Goal: Task Accomplishment & Management: Complete application form

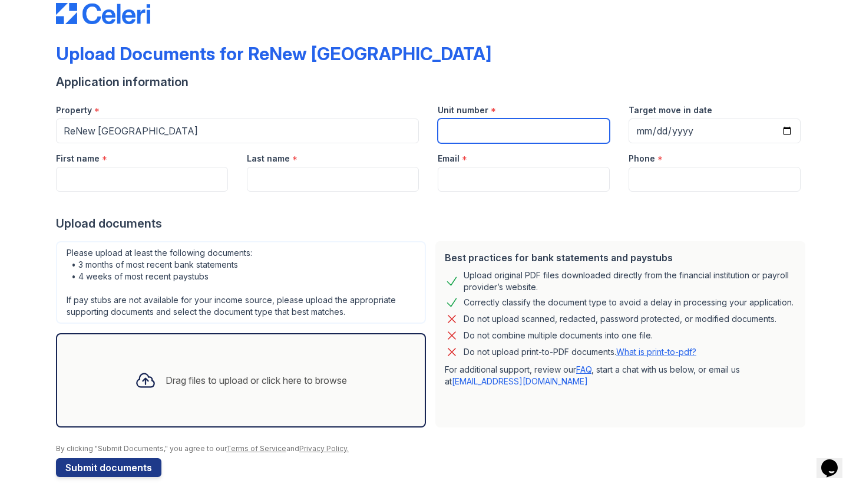
click at [477, 125] on input "Unit number" at bounding box center [524, 130] width 172 height 25
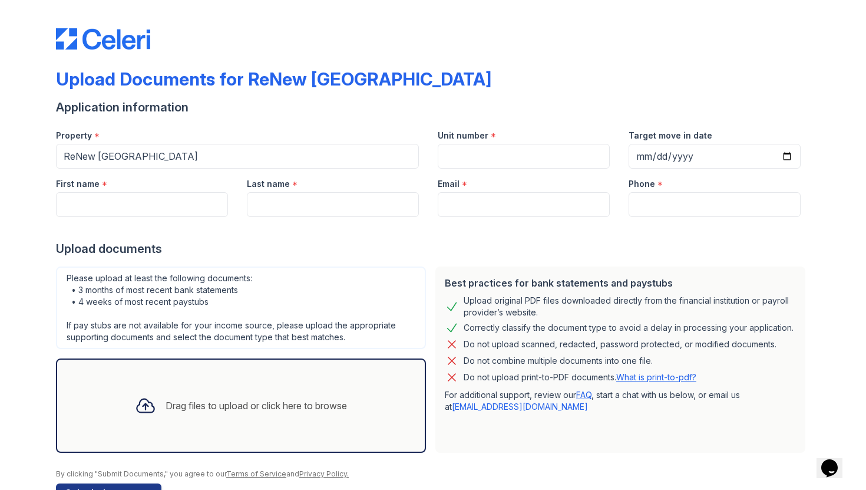
click at [64, 219] on div at bounding box center [433, 229] width 754 height 24
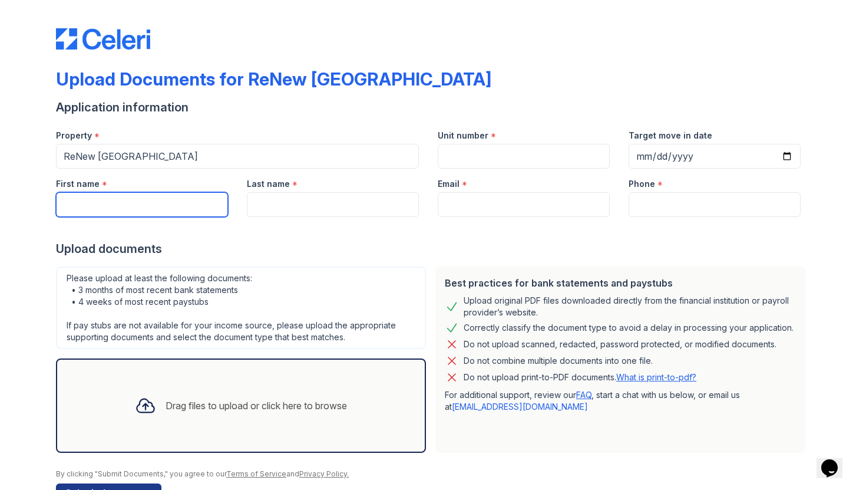
click at [104, 195] on input "First name" at bounding box center [142, 204] width 172 height 25
type input "[PERSON_NAME]"
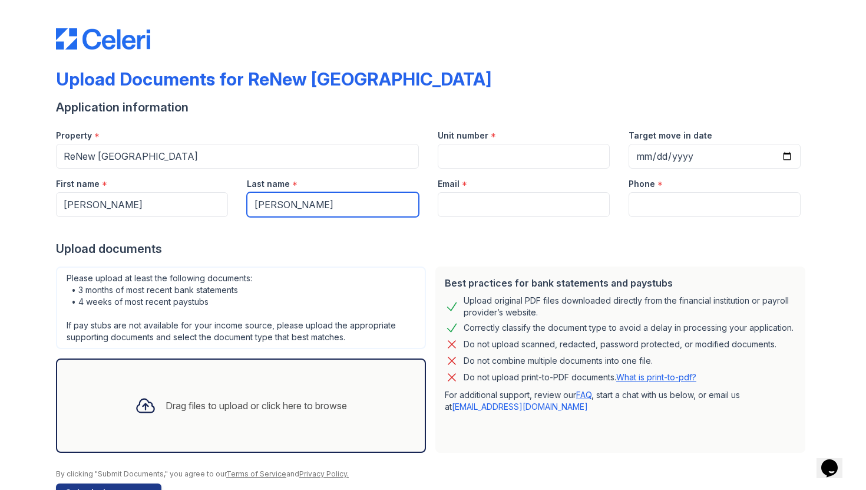
type input "[PERSON_NAME]"
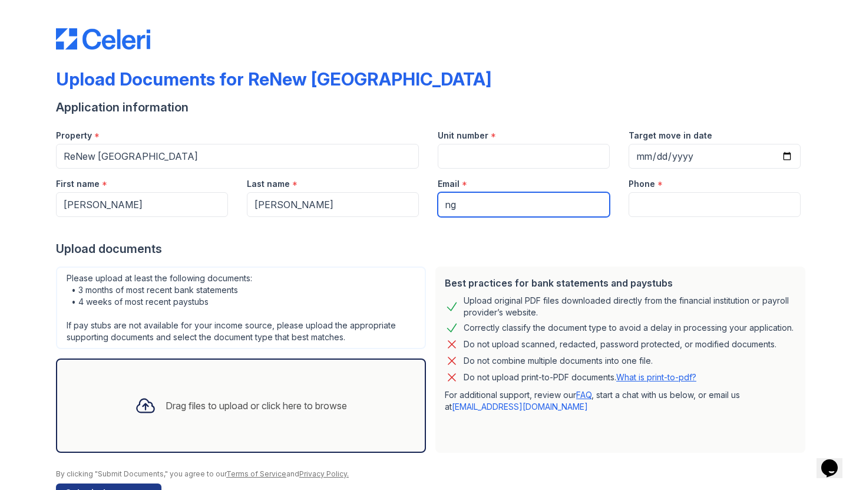
type input "[EMAIL_ADDRESS][DOMAIN_NAME]"
type input "7149328143"
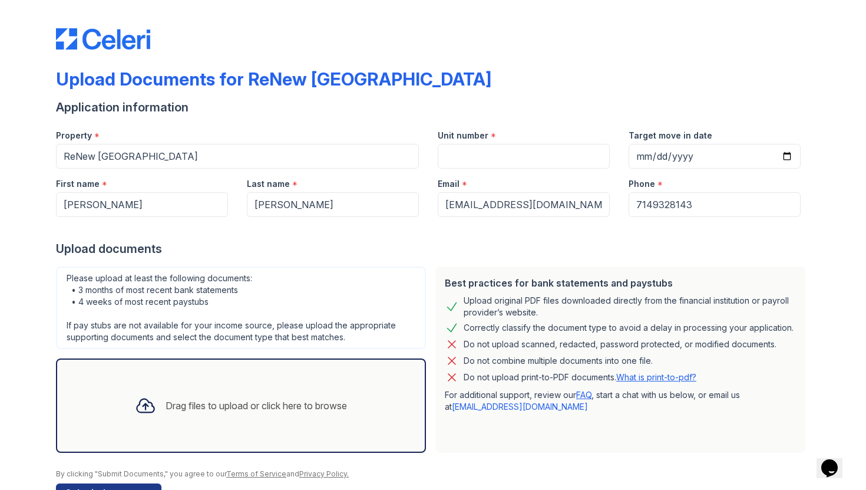
click at [513, 169] on div "Email *" at bounding box center [524, 181] width 172 height 24
click at [504, 160] on input "Unit number" at bounding box center [524, 156] width 172 height 25
type input "1"
type input "2I"
click at [784, 158] on input "Target move in date" at bounding box center [715, 156] width 172 height 25
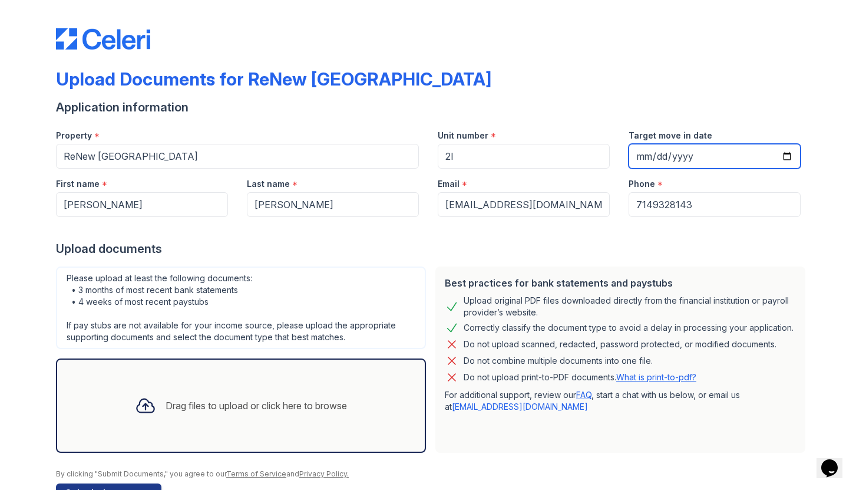
type input "[DATE]"
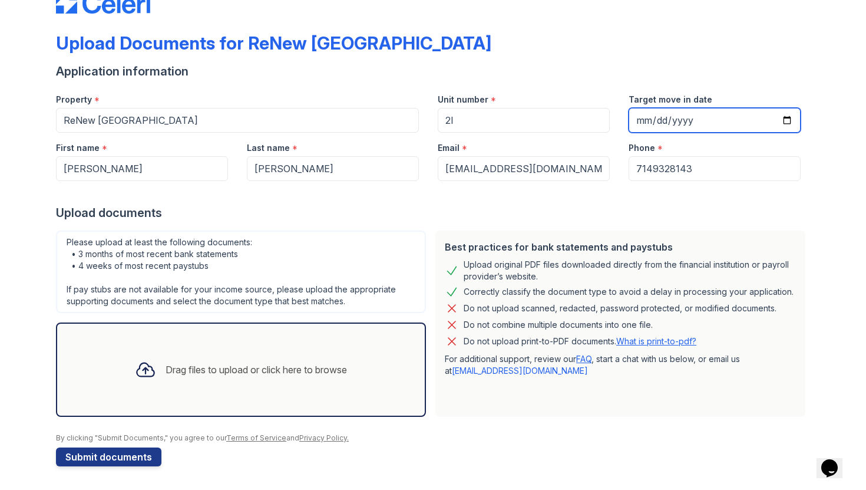
scroll to position [36, 0]
click at [310, 344] on div "Drag files to upload or click here to browse" at bounding box center [241, 369] width 370 height 94
click at [202, 357] on div "Drag files to upload or click here to browse" at bounding box center [241, 370] width 231 height 40
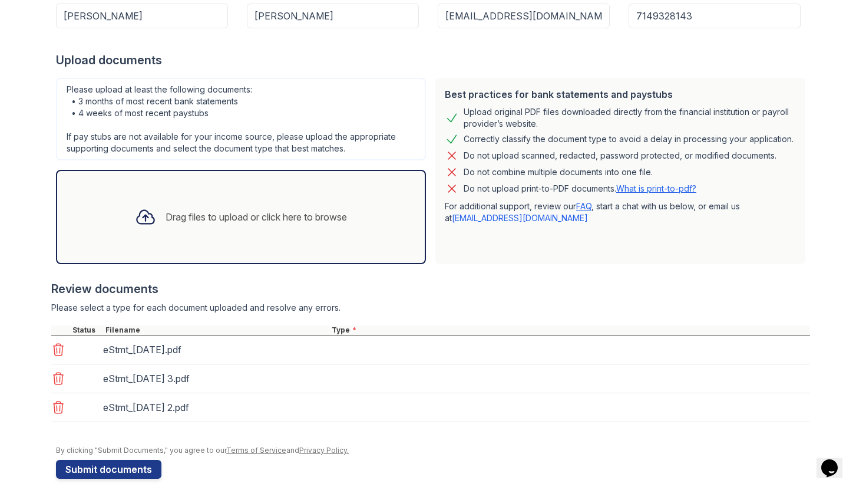
scroll to position [201, 0]
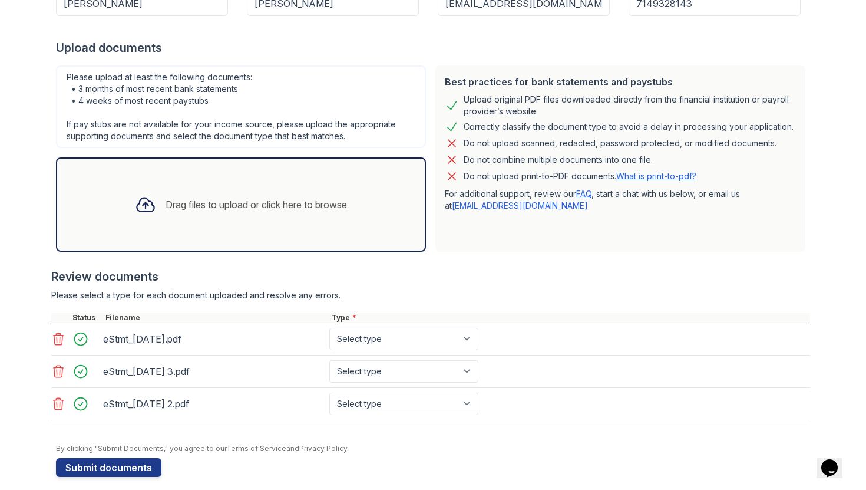
click at [417, 353] on div "eStmt_[DATE].pdf Select type Paystub Bank Statement Offer Letter Tax Documents …" at bounding box center [430, 339] width 759 height 32
click at [408, 349] on select "Select type Paystub Bank Statement Offer Letter Tax Documents Benefit Award Let…" at bounding box center [403, 339] width 149 height 22
select select "bank_statement"
click at [329, 328] on select "Select type Paystub Bank Statement Offer Letter Tax Documents Benefit Award Let…" at bounding box center [403, 339] width 149 height 22
drag, startPoint x: 408, startPoint y: 349, endPoint x: 412, endPoint y: 369, distance: 20.4
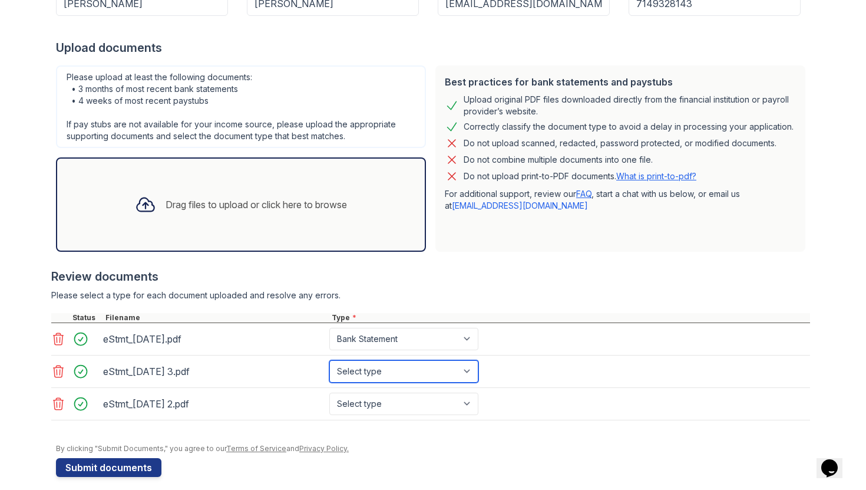
click at [412, 369] on select "Select type Paystub Bank Statement Offer Letter Tax Documents Benefit Award Let…" at bounding box center [403, 371] width 149 height 22
select select "bank_statement"
click at [329, 360] on select "Select type Paystub Bank Statement Offer Letter Tax Documents Benefit Award Let…" at bounding box center [403, 371] width 149 height 22
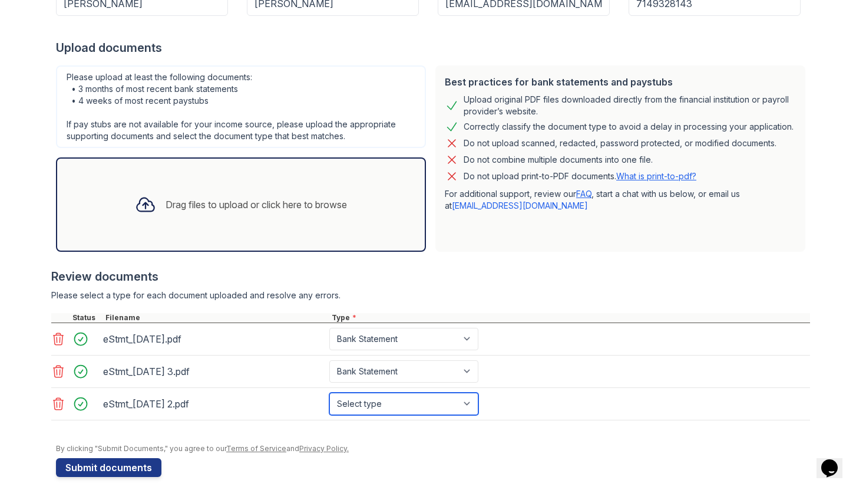
click at [408, 401] on select "Select type Paystub Bank Statement Offer Letter Tax Documents Benefit Award Let…" at bounding box center [403, 404] width 149 height 22
select select "bank_statement"
click at [329, 393] on select "Select type Paystub Bank Statement Offer Letter Tax Documents Benefit Award Let…" at bounding box center [403, 404] width 149 height 22
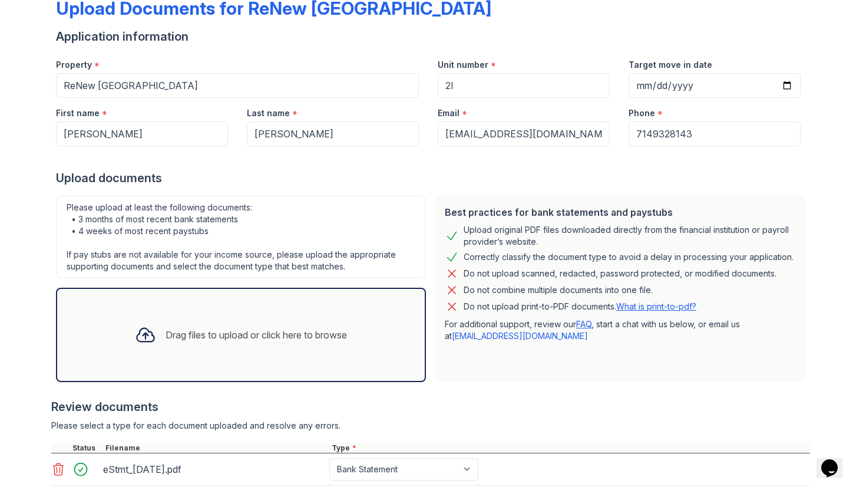
scroll to position [0, 0]
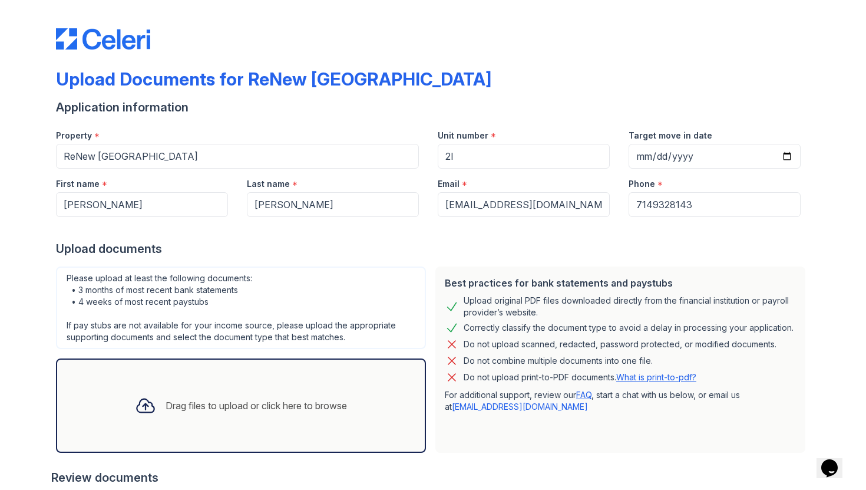
click at [359, 414] on div "Drag files to upload or click here to browse" at bounding box center [241, 405] width 370 height 94
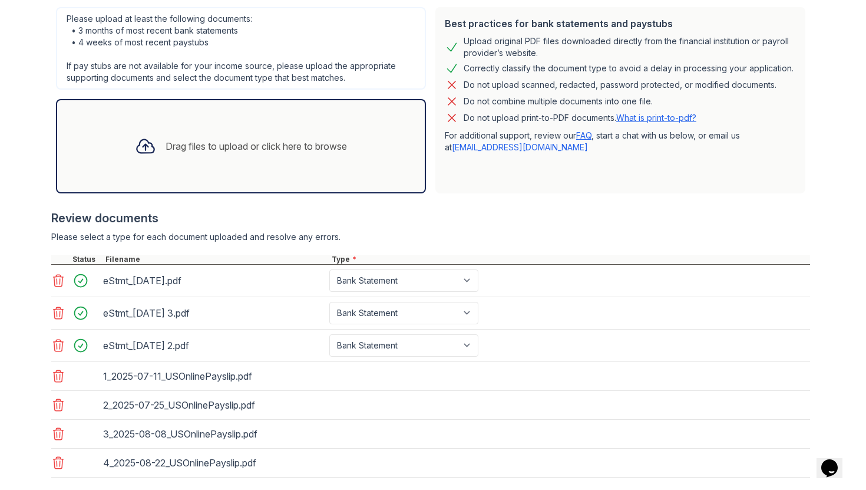
scroll to position [327, 0]
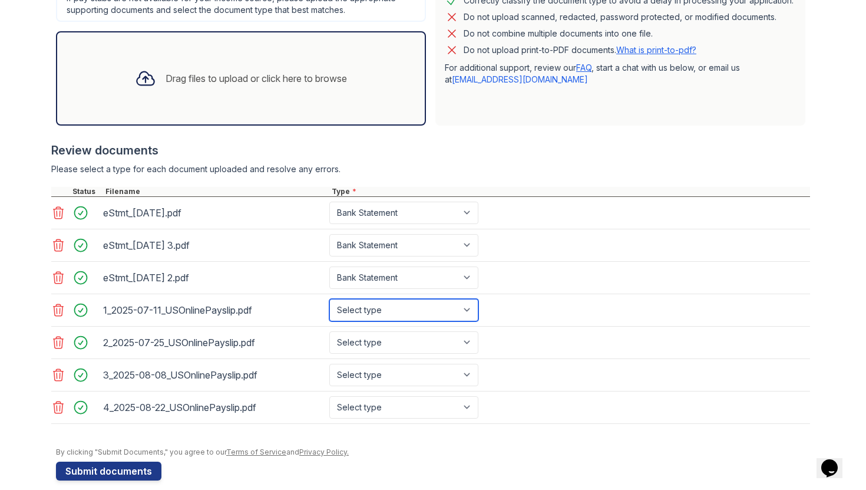
click at [434, 319] on select "Select type Paystub Bank Statement Offer Letter Tax Documents Benefit Award Let…" at bounding box center [403, 310] width 149 height 22
select select "paystub"
click at [329, 299] on select "Select type Paystub Bank Statement Offer Letter Tax Documents Benefit Award Let…" at bounding box center [403, 310] width 149 height 22
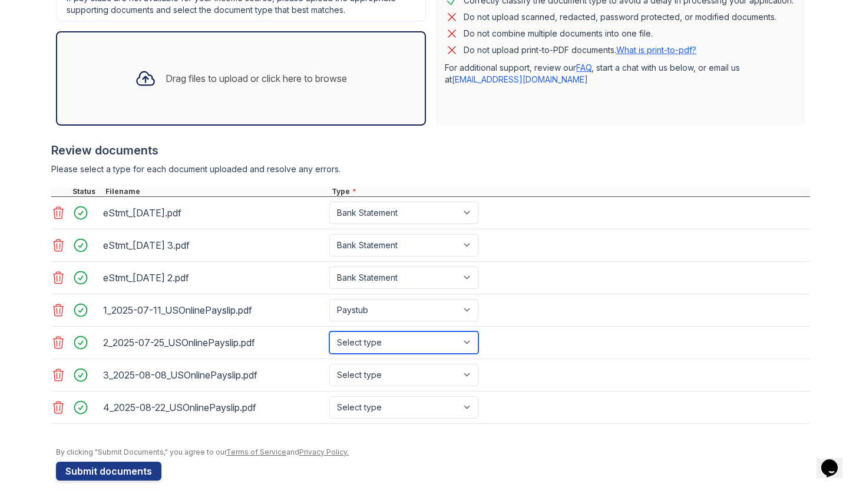
click at [388, 351] on select "Select type Paystub Bank Statement Offer Letter Tax Documents Benefit Award Let…" at bounding box center [403, 342] width 149 height 22
select select "paystub"
click at [329, 331] on select "Select type Paystub Bank Statement Offer Letter Tax Documents Benefit Award Let…" at bounding box center [403, 342] width 149 height 22
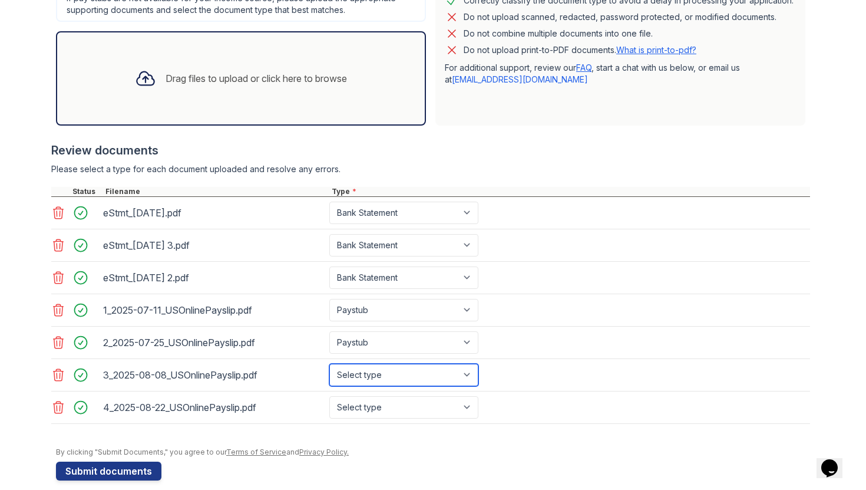
click at [393, 365] on select "Select type Paystub Bank Statement Offer Letter Tax Documents Benefit Award Let…" at bounding box center [403, 375] width 149 height 22
select select "paystub"
click at [329, 364] on select "Select type Paystub Bank Statement Offer Letter Tax Documents Benefit Award Let…" at bounding box center [403, 375] width 149 height 22
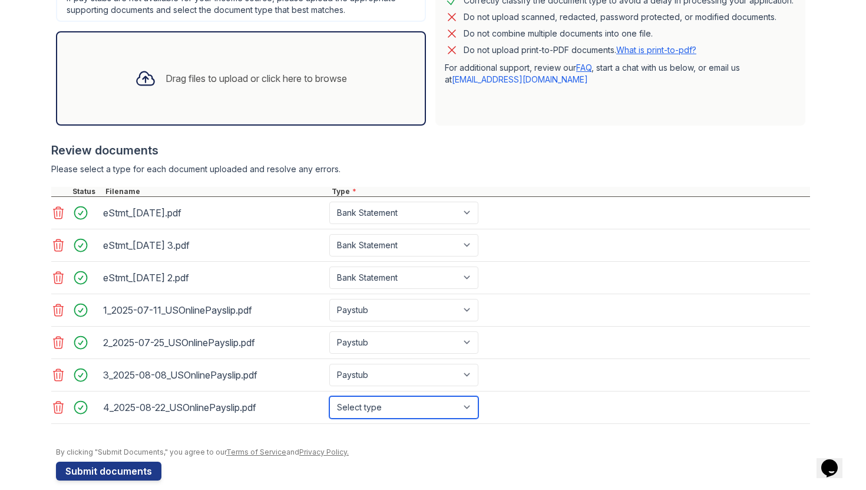
click at [399, 405] on select "Select type Paystub Bank Statement Offer Letter Tax Documents Benefit Award Let…" at bounding box center [403, 407] width 149 height 22
select select "paystub"
click at [329, 396] on select "Select type Paystub Bank Statement Offer Letter Tax Documents Benefit Award Let…" at bounding box center [403, 407] width 149 height 22
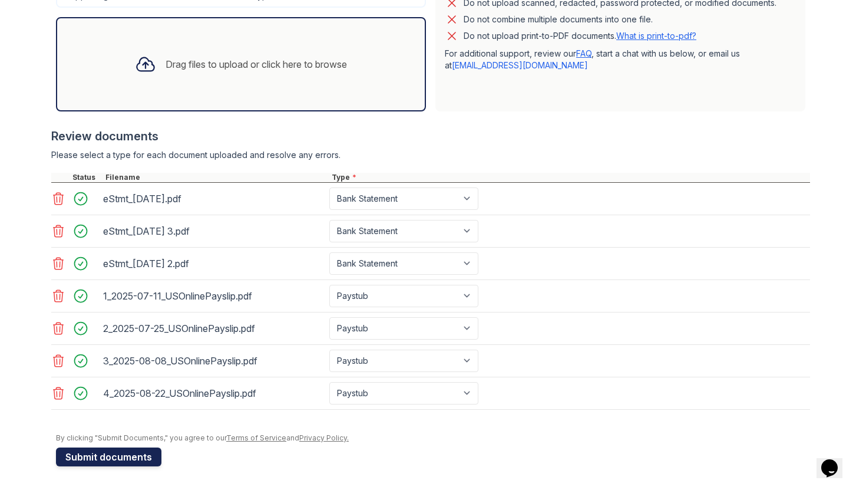
click at [138, 464] on button "Submit documents" at bounding box center [109, 456] width 106 height 19
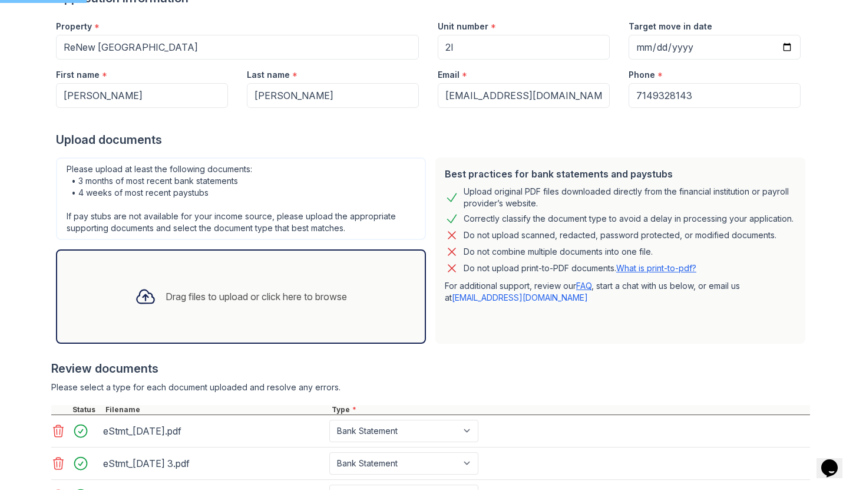
scroll to position [0, 0]
